Goal: Task Accomplishment & Management: Use online tool/utility

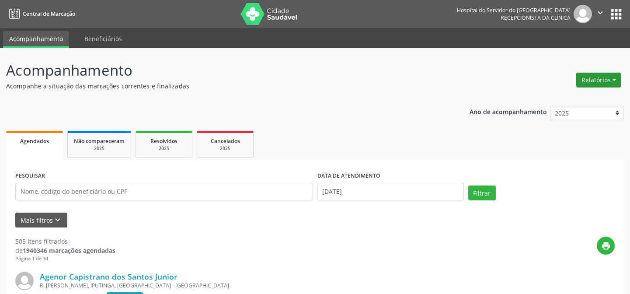
drag, startPoint x: 0, startPoint y: 0, endPoint x: 599, endPoint y: 85, distance: 605.4
click at [599, 85] on button "Relatórios" at bounding box center [599, 80] width 45 height 15
click at [577, 100] on link "Agendamentos" at bounding box center [574, 98] width 94 height 12
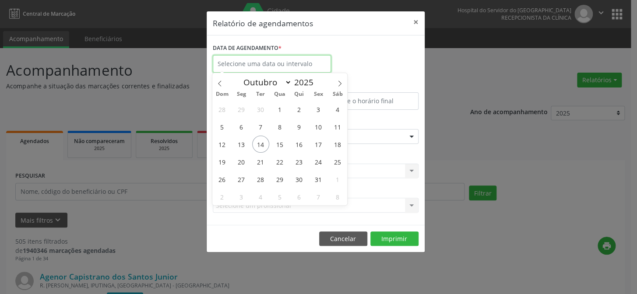
click at [239, 65] on input "text" at bounding box center [272, 63] width 118 height 17
click at [258, 144] on span "14" at bounding box center [260, 144] width 17 height 17
type input "[DATE]"
click at [258, 144] on span "14" at bounding box center [260, 144] width 17 height 17
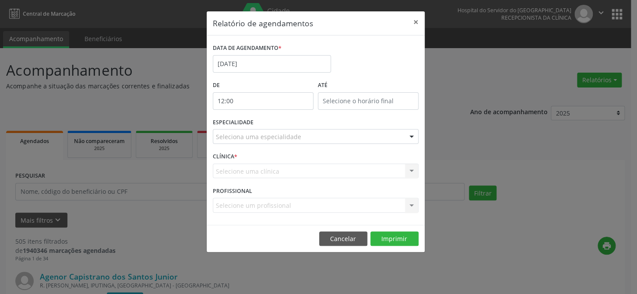
click at [264, 100] on input "12:00" at bounding box center [263, 100] width 101 height 17
click at [274, 124] on span at bounding box center [275, 123] width 6 height 9
type input "11:00"
type input "11"
click at [274, 124] on span at bounding box center [275, 123] width 6 height 9
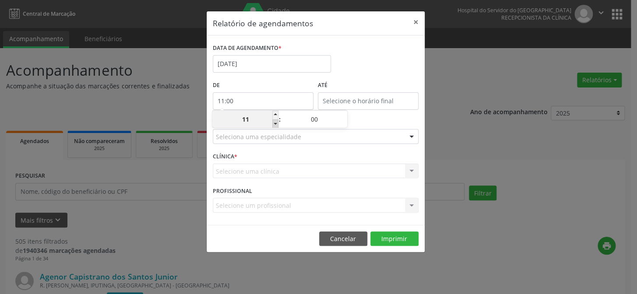
type input "10:00"
type input "10"
click at [274, 124] on span at bounding box center [275, 123] width 6 height 9
type input "09:00"
type input "09"
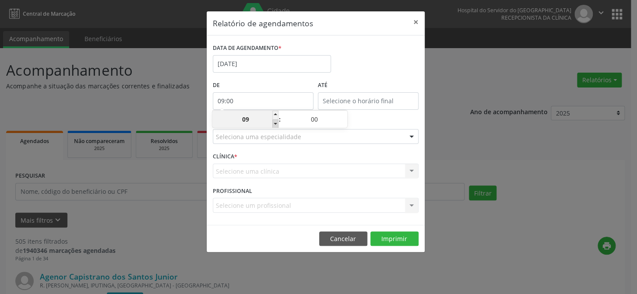
click at [274, 124] on span at bounding box center [275, 123] width 6 height 9
type input "08:00"
type input "08"
click at [274, 124] on span at bounding box center [275, 123] width 6 height 9
type input "07:00"
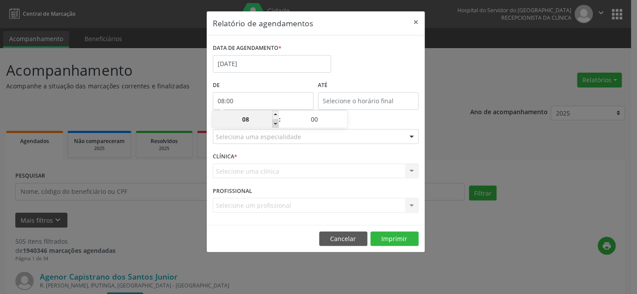
type input "07"
click at [364, 99] on input "12:00" at bounding box center [368, 100] width 101 height 17
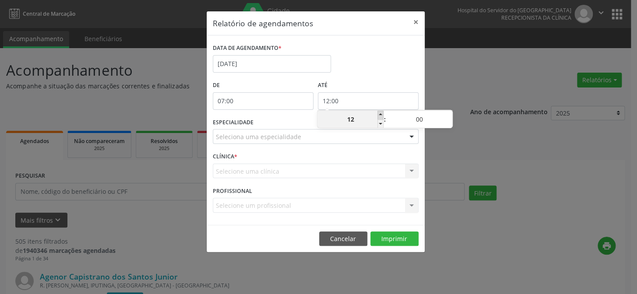
click at [379, 115] on span at bounding box center [380, 115] width 6 height 9
type input "13:00"
type input "13"
click at [379, 115] on span at bounding box center [380, 115] width 6 height 9
type input "14:00"
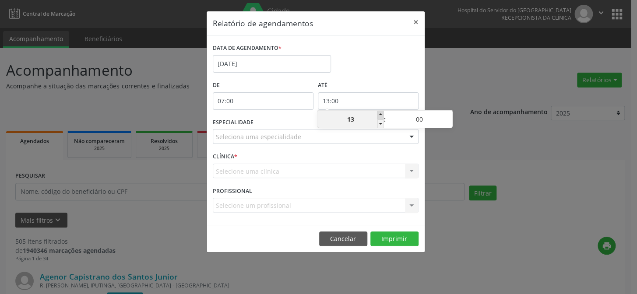
type input "14"
click at [379, 115] on span at bounding box center [380, 115] width 6 height 9
type input "15:00"
type input "15"
click at [379, 115] on span at bounding box center [380, 115] width 6 height 9
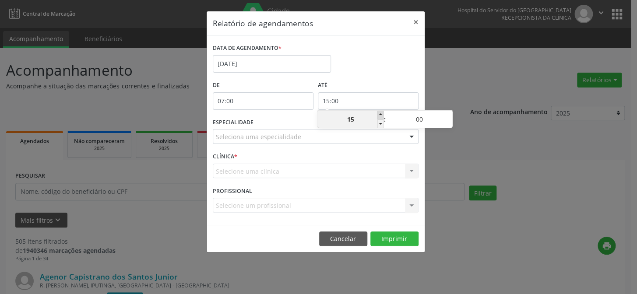
type input "16:00"
type input "16"
click at [379, 115] on span at bounding box center [380, 115] width 6 height 9
type input "17:00"
type input "17"
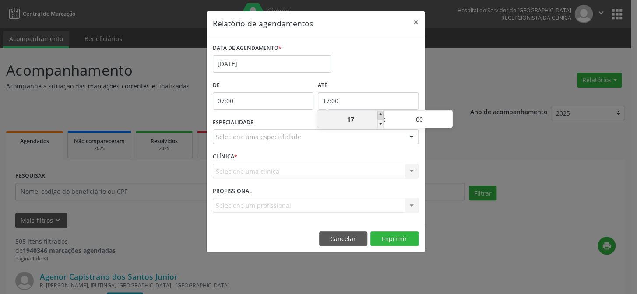
click at [379, 115] on span at bounding box center [380, 115] width 6 height 9
type input "18:00"
type input "18"
click at [379, 115] on span at bounding box center [380, 115] width 6 height 9
type input "19:00"
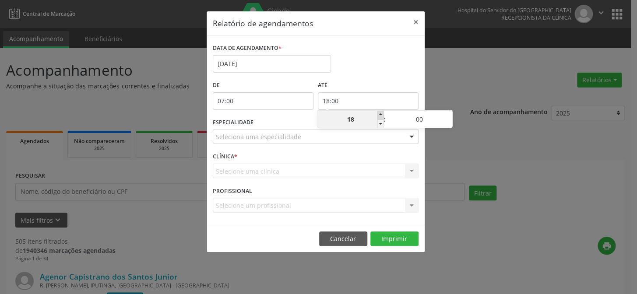
type input "19"
click at [379, 115] on span at bounding box center [380, 115] width 6 height 9
type input "20:00"
type input "20"
click at [379, 115] on span at bounding box center [380, 115] width 6 height 9
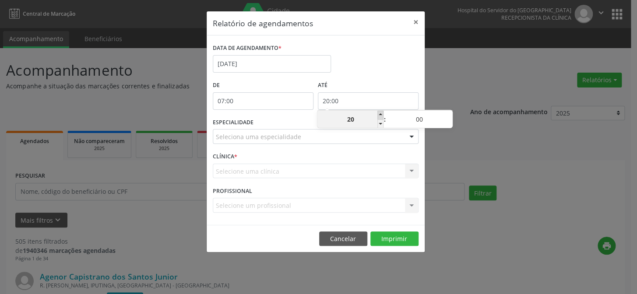
type input "21:00"
type input "21"
click at [379, 115] on span at bounding box center [380, 115] width 6 height 9
type input "22:00"
type input "22"
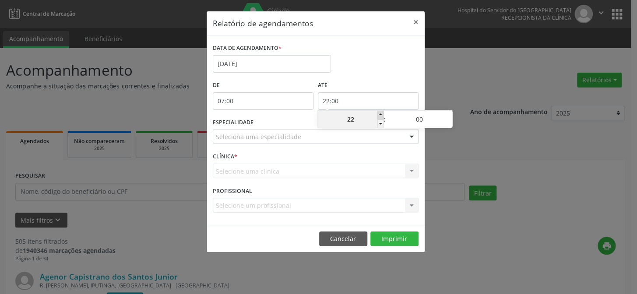
click at [379, 115] on span at bounding box center [380, 115] width 6 height 9
type input "23:00"
type input "23"
click at [378, 123] on span at bounding box center [380, 123] width 6 height 9
type input "22:00"
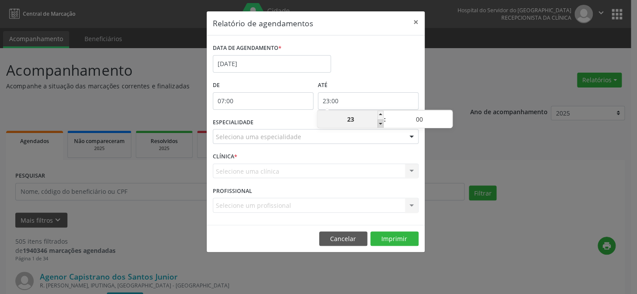
type input "22"
click at [378, 123] on span at bounding box center [380, 123] width 6 height 9
type input "21:00"
type input "21"
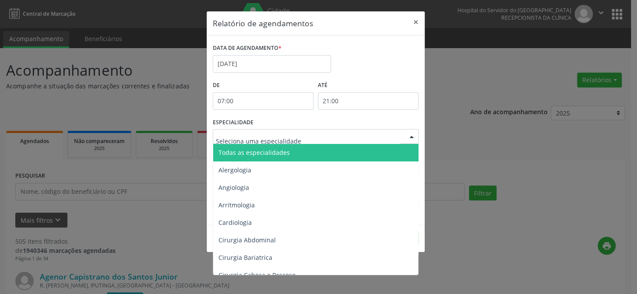
click at [409, 138] on div at bounding box center [411, 136] width 13 height 15
click at [256, 153] on span "Todas as especialidades" at bounding box center [253, 152] width 71 height 8
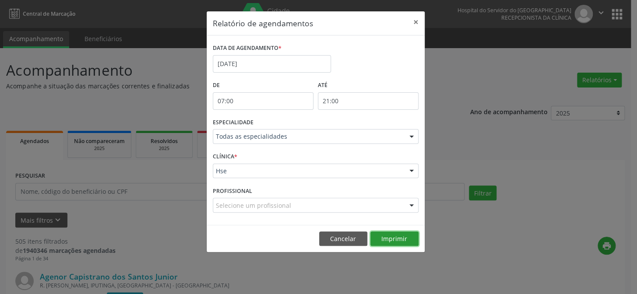
click at [394, 237] on button "Imprimir" at bounding box center [394, 238] width 48 height 15
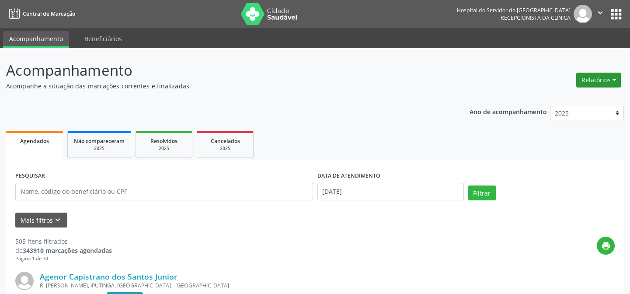
click at [591, 77] on button "Relatórios" at bounding box center [599, 80] width 45 height 15
click at [571, 100] on link "Agendamentos" at bounding box center [574, 98] width 94 height 12
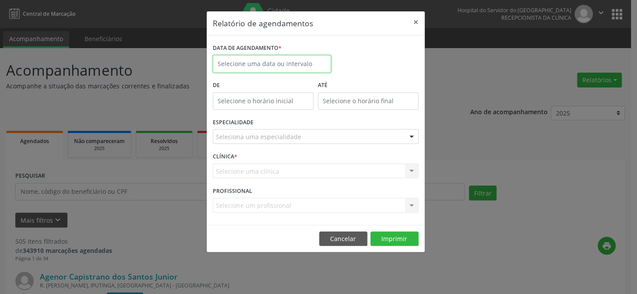
click at [273, 66] on input "text" at bounding box center [272, 63] width 118 height 17
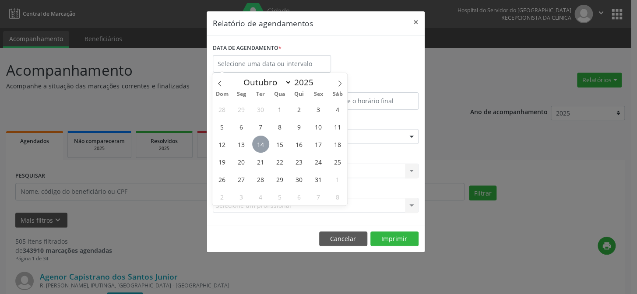
click at [258, 143] on span "14" at bounding box center [260, 144] width 17 height 17
type input "[DATE]"
click at [258, 143] on span "14" at bounding box center [260, 144] width 17 height 17
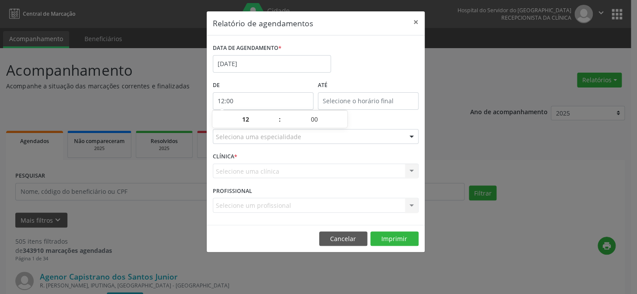
click at [233, 97] on input "12:00" at bounding box center [263, 100] width 101 height 17
click at [273, 122] on span at bounding box center [275, 123] width 6 height 9
type input "11:00"
type input "11"
click at [273, 122] on span at bounding box center [275, 123] width 6 height 9
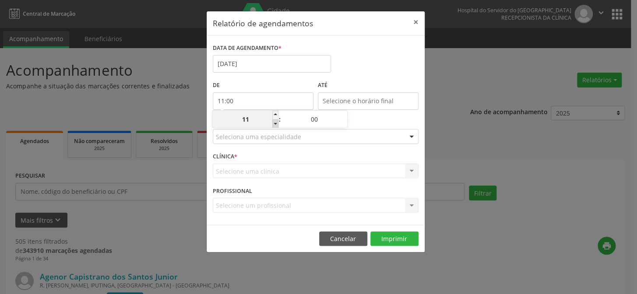
type input "10:00"
type input "10"
click at [273, 122] on span at bounding box center [275, 123] width 6 height 9
type input "09:00"
type input "09"
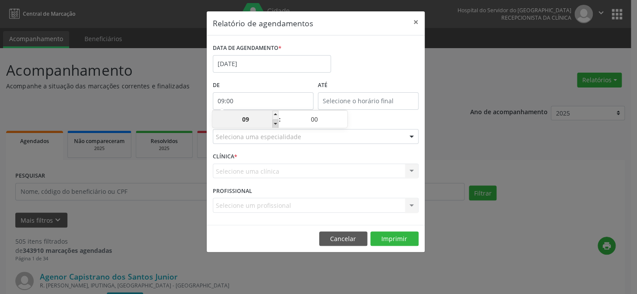
click at [273, 122] on span at bounding box center [275, 123] width 6 height 9
type input "08:00"
type input "08"
click at [273, 122] on span at bounding box center [275, 123] width 6 height 9
type input "07:00"
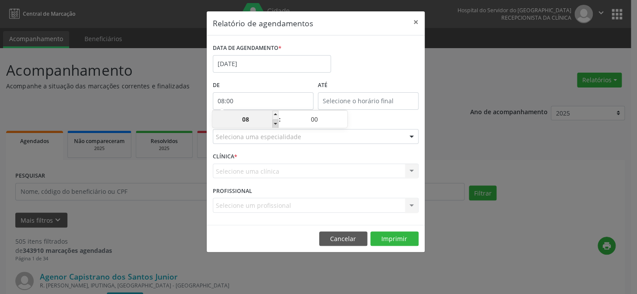
type input "07"
click at [273, 122] on span at bounding box center [275, 123] width 6 height 9
type input "06:00"
type input "06"
click at [273, 115] on span at bounding box center [275, 115] width 6 height 9
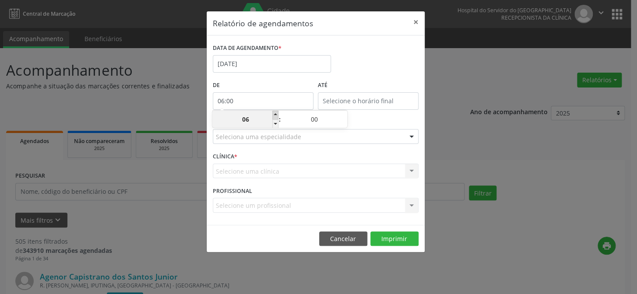
type input "07:00"
type input "07"
click at [346, 98] on input "12:00" at bounding box center [368, 100] width 101 height 17
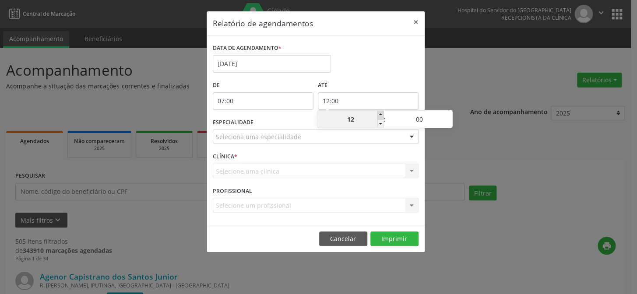
click at [381, 116] on span at bounding box center [380, 115] width 6 height 9
type input "13:00"
type input "13"
click at [381, 116] on span at bounding box center [380, 115] width 6 height 9
type input "14:00"
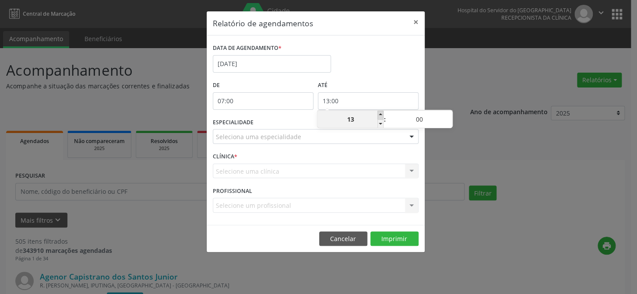
type input "14"
click at [381, 116] on span at bounding box center [380, 115] width 6 height 9
type input "15:00"
type input "15"
click at [381, 116] on span at bounding box center [380, 115] width 6 height 9
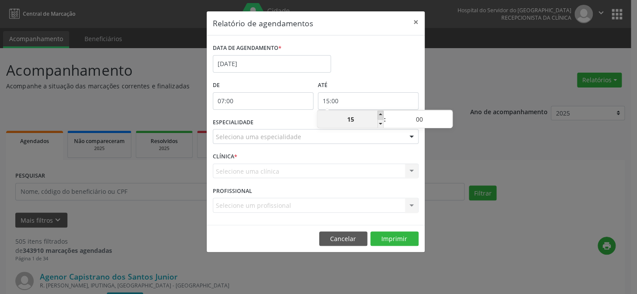
type input "16:00"
type input "16"
click at [381, 116] on span at bounding box center [380, 115] width 6 height 9
type input "17:00"
type input "17"
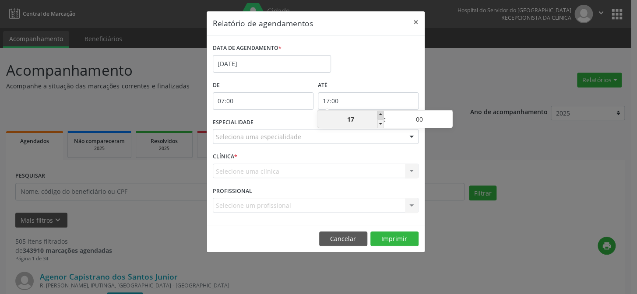
click at [381, 116] on span at bounding box center [380, 115] width 6 height 9
type input "18:00"
type input "18"
click at [381, 116] on span at bounding box center [380, 115] width 6 height 9
type input "19:00"
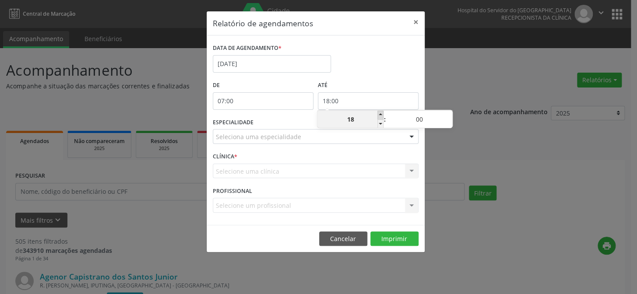
type input "19"
click at [381, 116] on span at bounding box center [380, 115] width 6 height 9
type input "20:00"
type input "20"
click at [381, 116] on span at bounding box center [380, 115] width 6 height 9
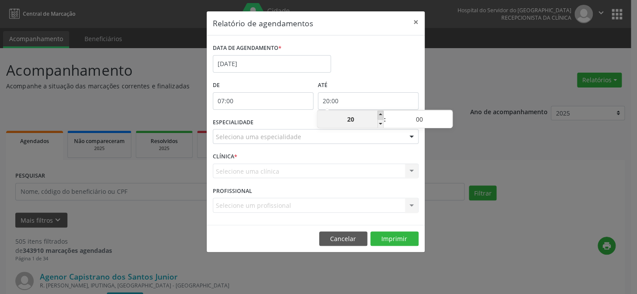
type input "21:00"
type input "21"
click at [413, 138] on div at bounding box center [411, 136] width 13 height 15
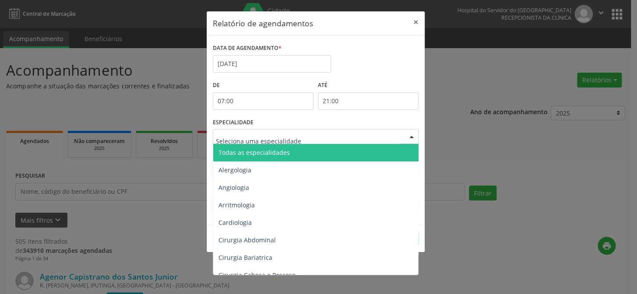
click at [396, 146] on span "Todas as especialidades" at bounding box center [316, 152] width 206 height 17
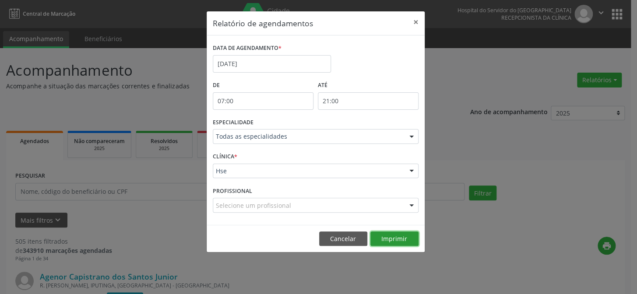
click at [391, 233] on button "Imprimir" at bounding box center [394, 238] width 48 height 15
